Goal: Task Accomplishment & Management: Manage account settings

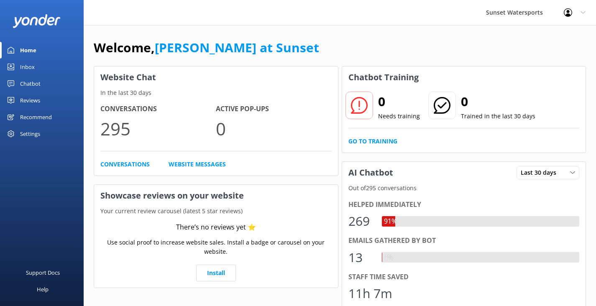
click at [27, 67] on div "Inbox" at bounding box center [27, 67] width 15 height 17
